Goal: Information Seeking & Learning: Check status

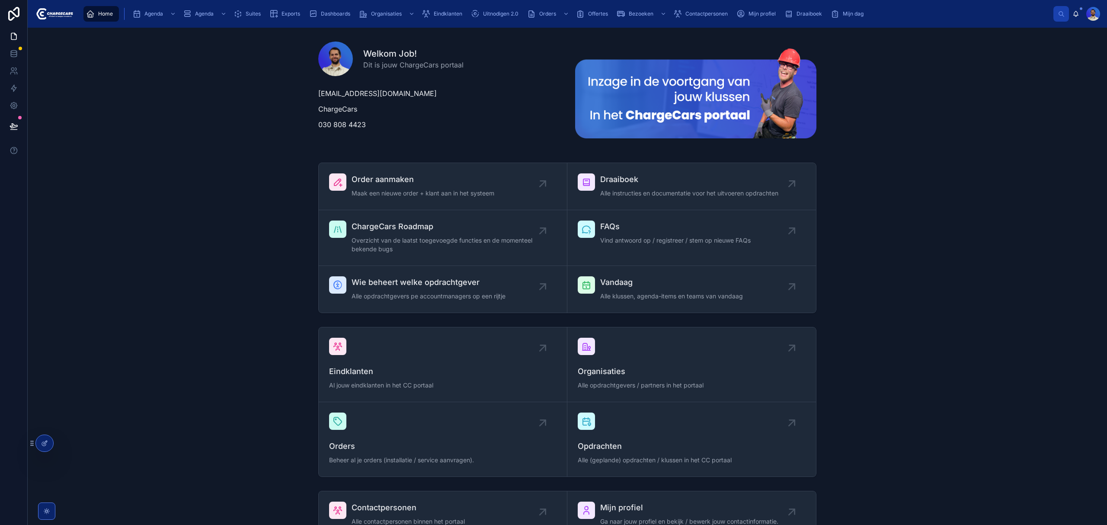
click at [436, 11] on span "Eindklanten" at bounding box center [448, 13] width 29 height 7
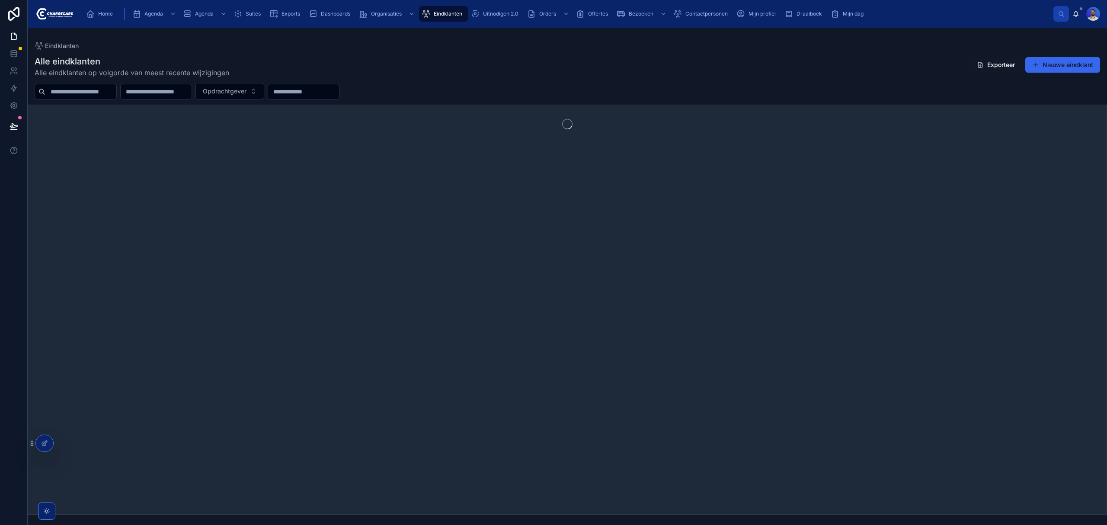
click at [94, 95] on input "text" at bounding box center [80, 92] width 71 height 12
type input "*****"
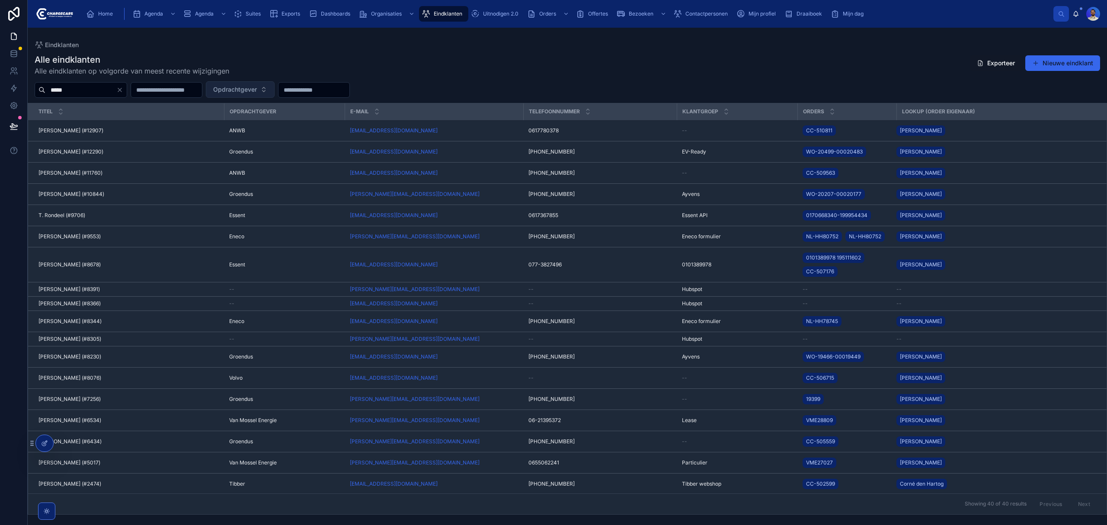
click at [257, 92] on span "Opdrachtgever" at bounding box center [235, 89] width 44 height 9
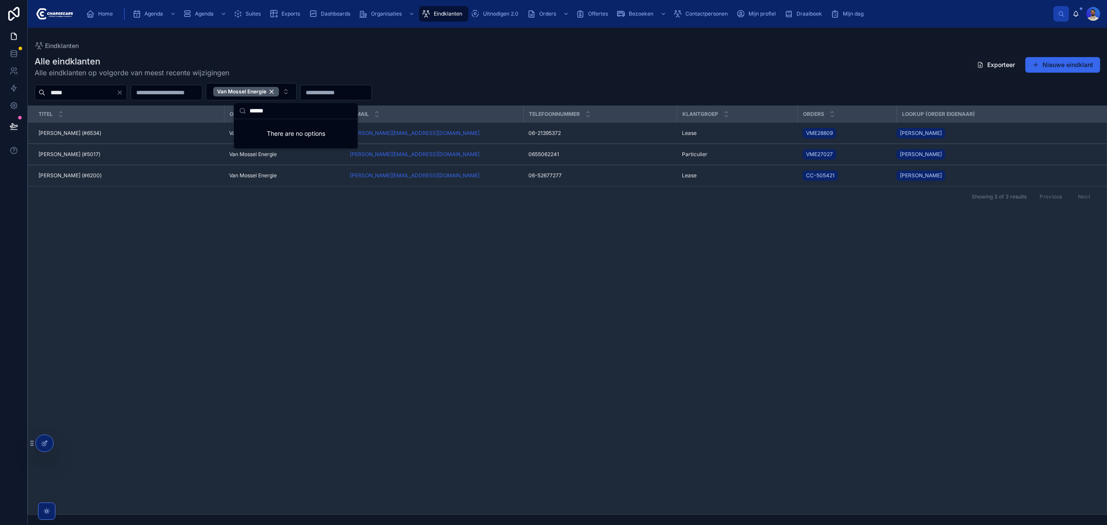
type input "******"
click at [498, 46] on div "Eindklanten" at bounding box center [567, 45] width 1065 height 9
click at [74, 153] on span "[PERSON_NAME] (#5017)" at bounding box center [69, 154] width 62 height 7
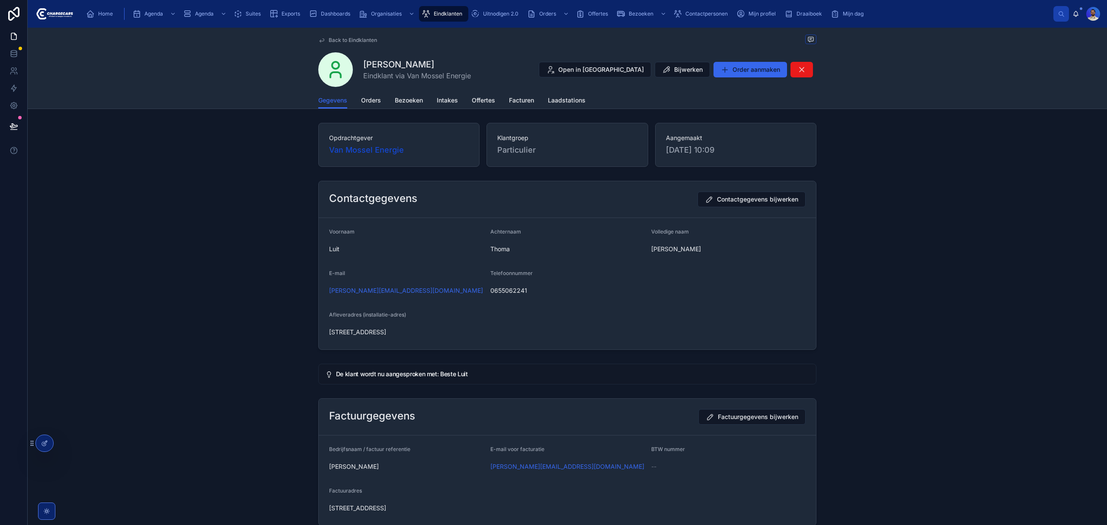
click at [367, 102] on span "Orders" at bounding box center [371, 100] width 20 height 9
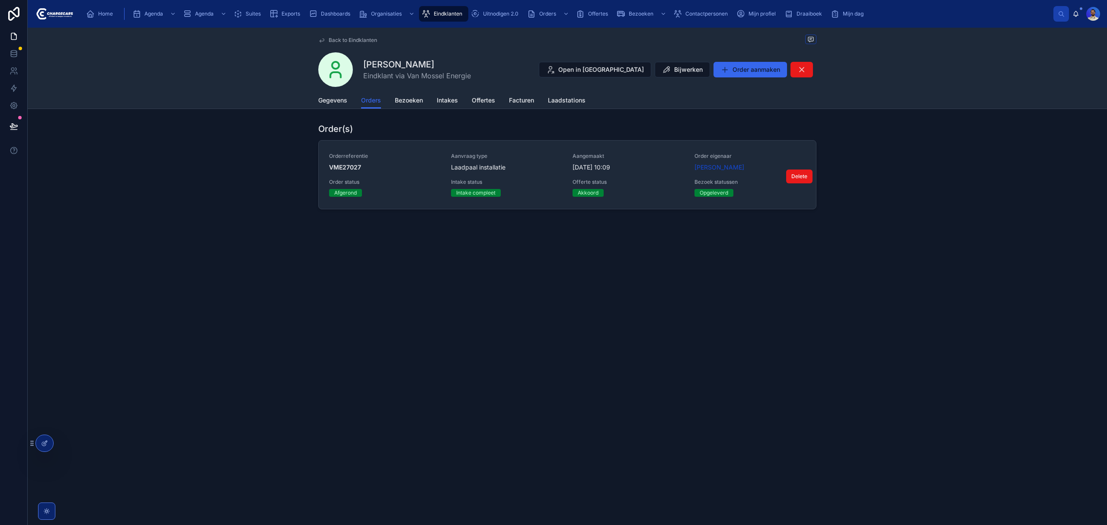
click at [530, 165] on div "Laadpaal installatie" at bounding box center [507, 167] width 112 height 9
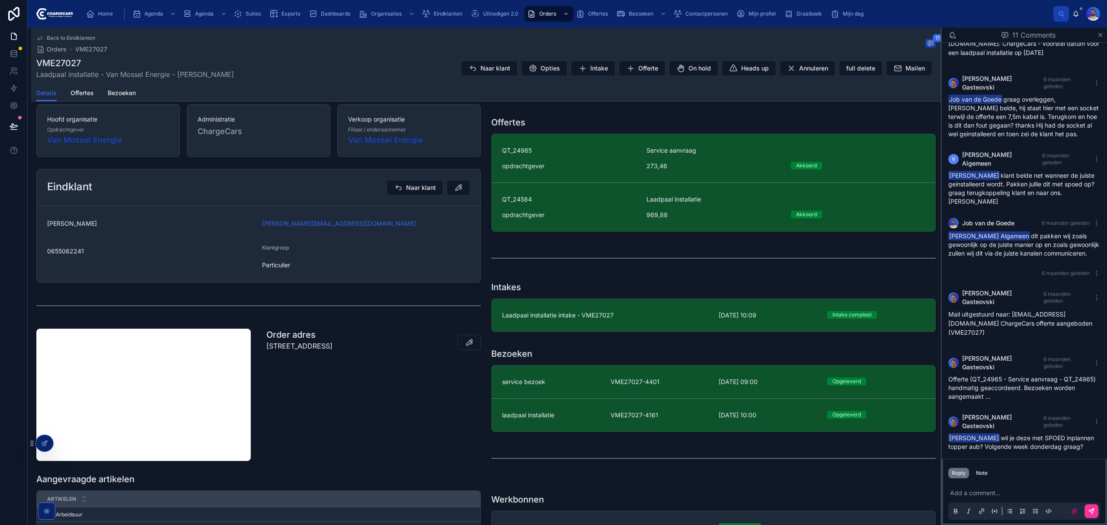
scroll to position [173, 0]
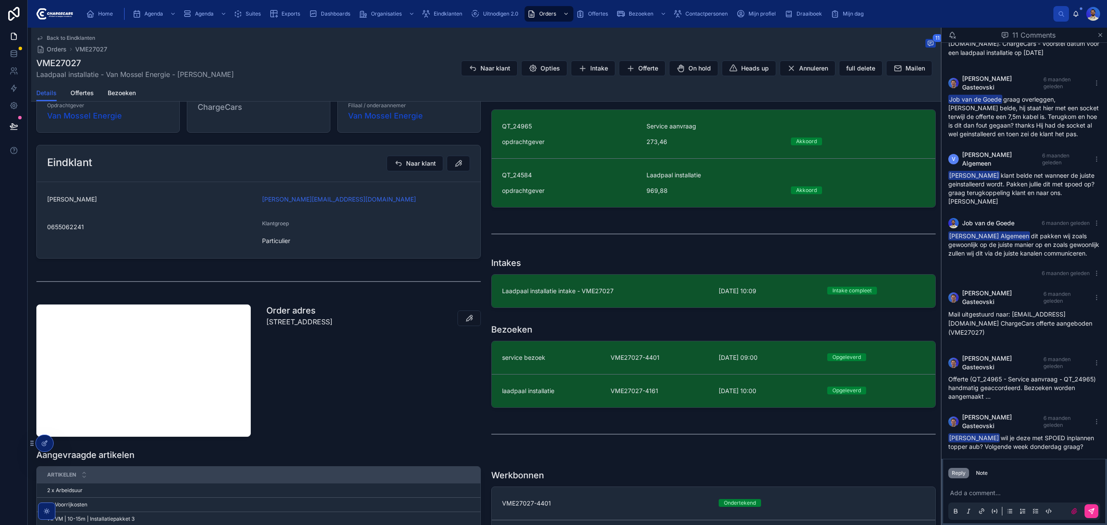
click at [332, 322] on p "[STREET_ADDRESS]" at bounding box center [299, 321] width 66 height 10
click at [358, 377] on div "Order adres [STREET_ADDRESS]" at bounding box center [373, 370] width 225 height 139
click at [585, 354] on link "service bezoek VME27027-4401 10-4-2025 09:00 Opgeleverd" at bounding box center [714, 357] width 444 height 33
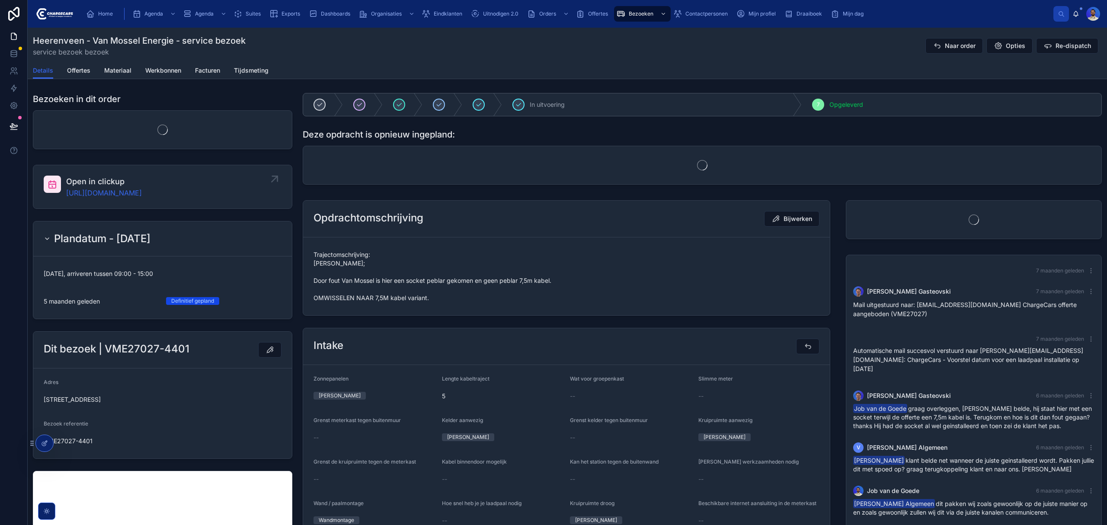
scroll to position [139, 0]
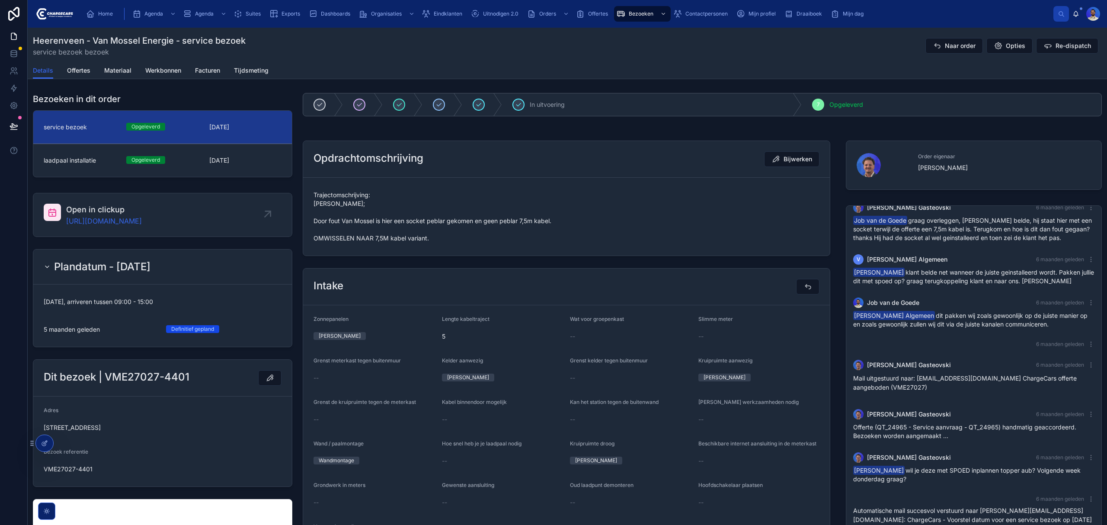
click at [417, 243] on span "Trajectomschrijving: Vasko; Door fout Van Mossel is hier een socket peblar geko…" at bounding box center [566, 217] width 506 height 52
click at [415, 243] on span "Trajectomschrijving: Vasko; Door fout Van Mossel is hier een socket peblar geko…" at bounding box center [566, 217] width 506 height 52
click at [417, 243] on span "Trajectomschrijving: Vasko; Door fout Van Mossel is hier een socket peblar geko…" at bounding box center [566, 217] width 506 height 52
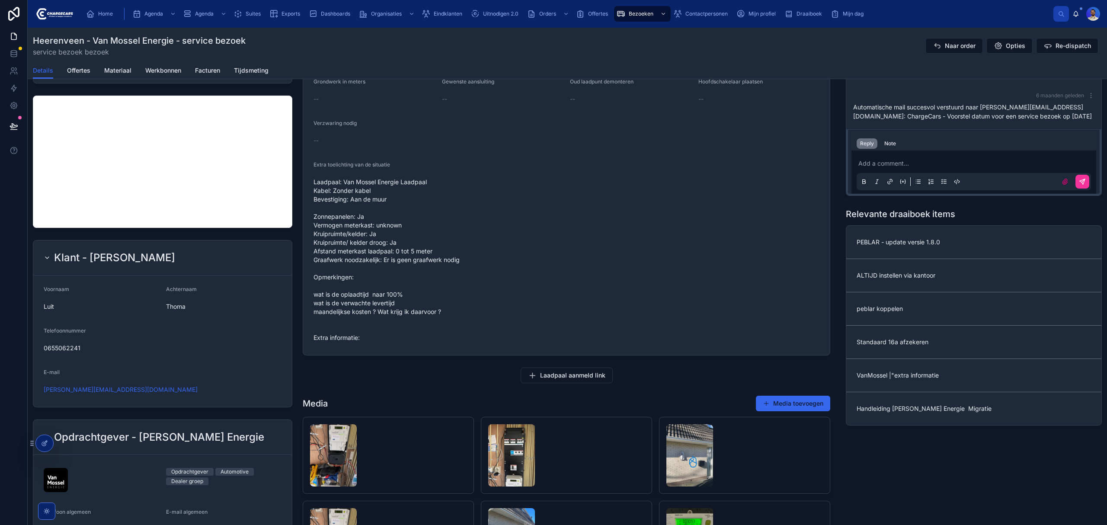
scroll to position [0, 0]
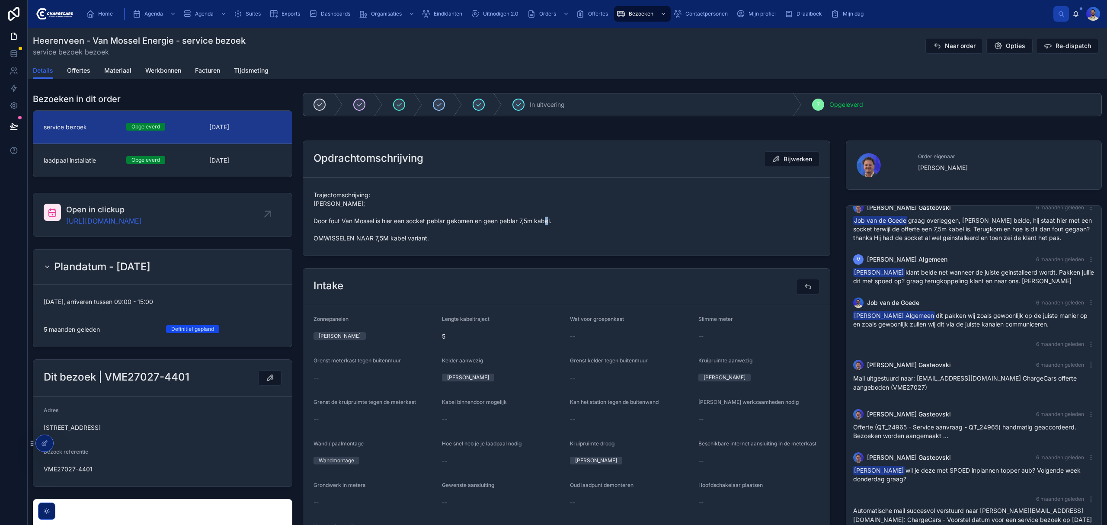
drag, startPoint x: 927, startPoint y: 44, endPoint x: 1093, endPoint y: 183, distance: 216.6
click at [932, 44] on icon at bounding box center [936, 45] width 9 height 9
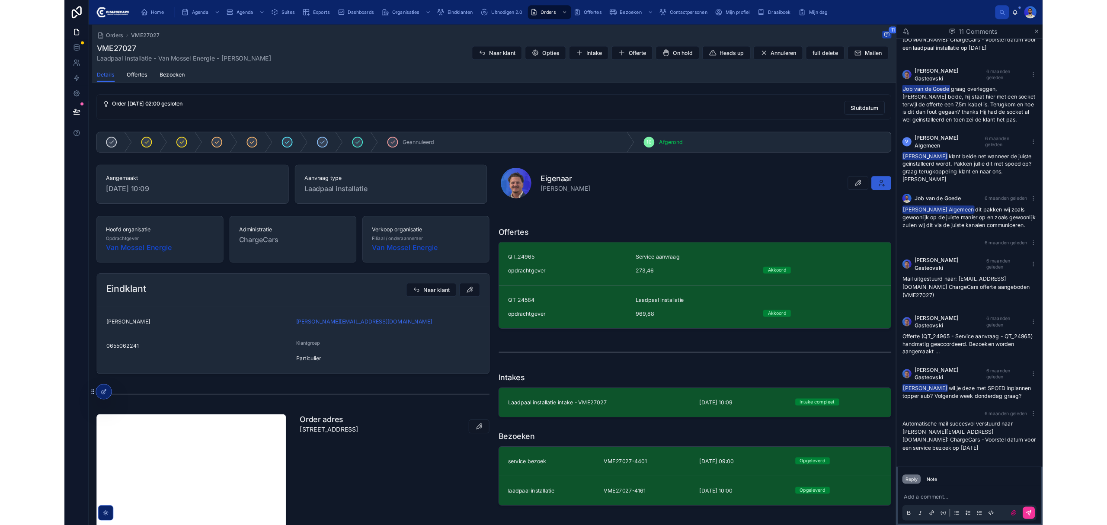
scroll to position [62, 0]
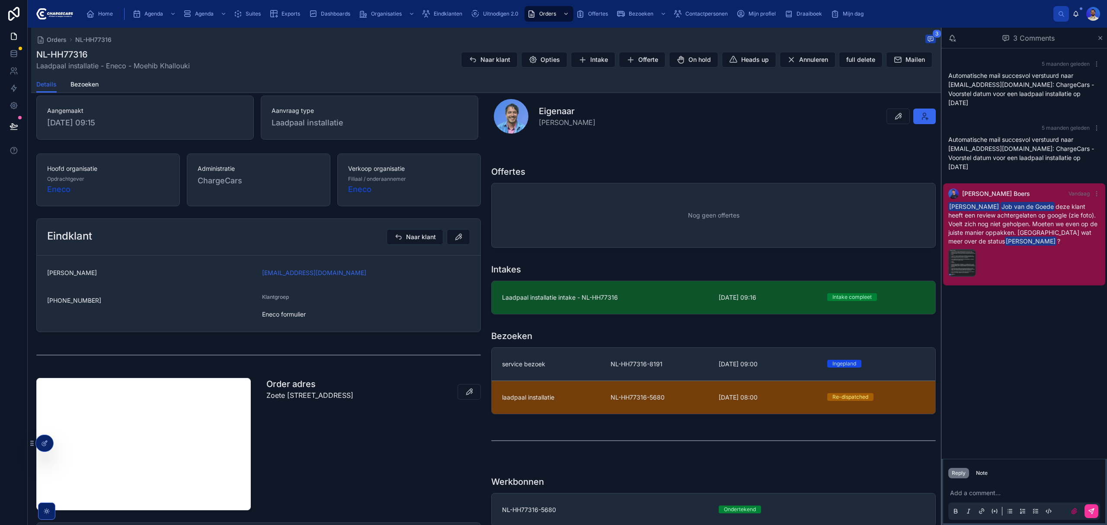
scroll to position [288, 0]
